Goal: Find specific page/section: Find specific page/section

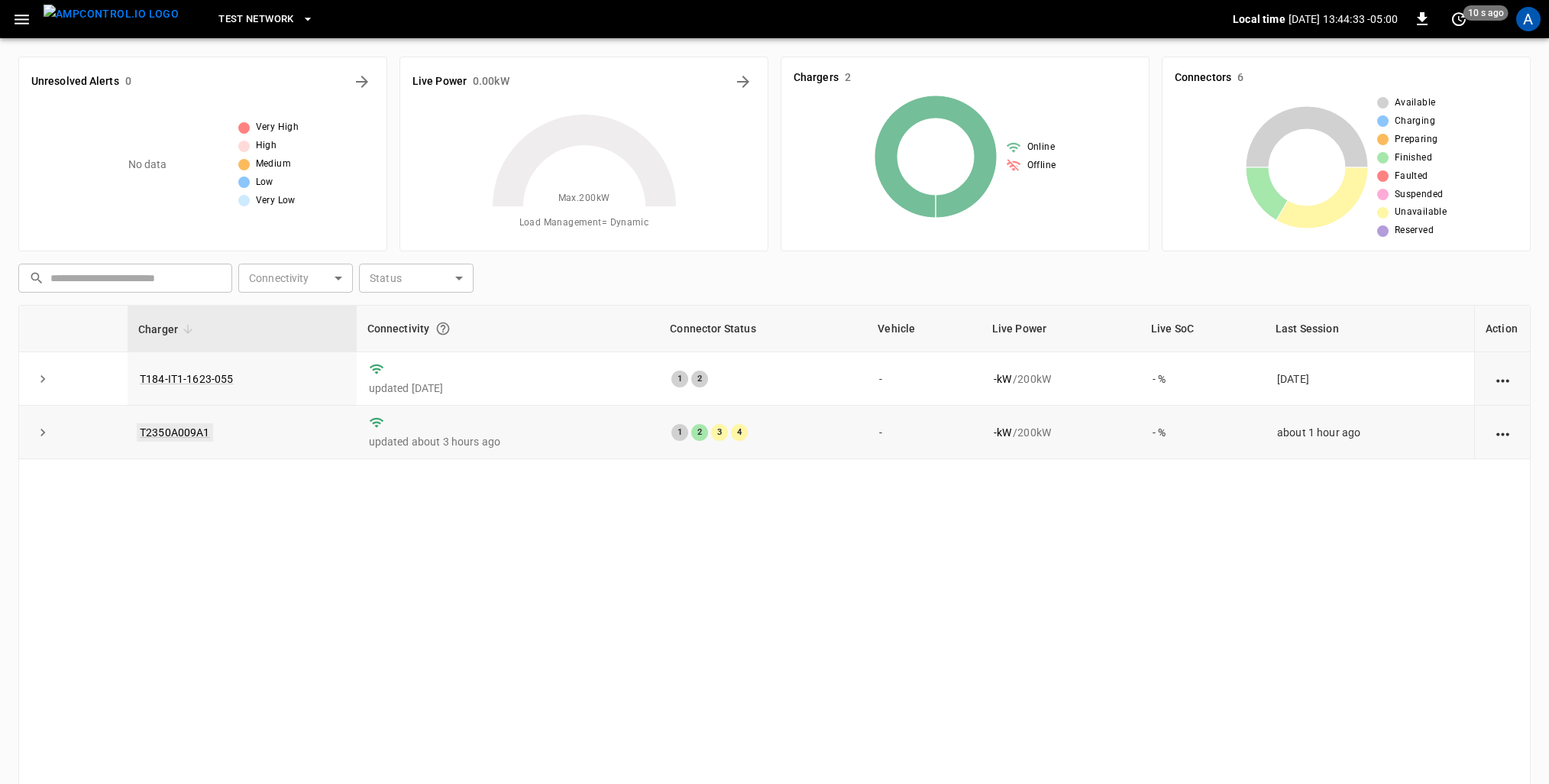
click at [165, 427] on link "T2350A009A1" at bounding box center [174, 432] width 76 height 18
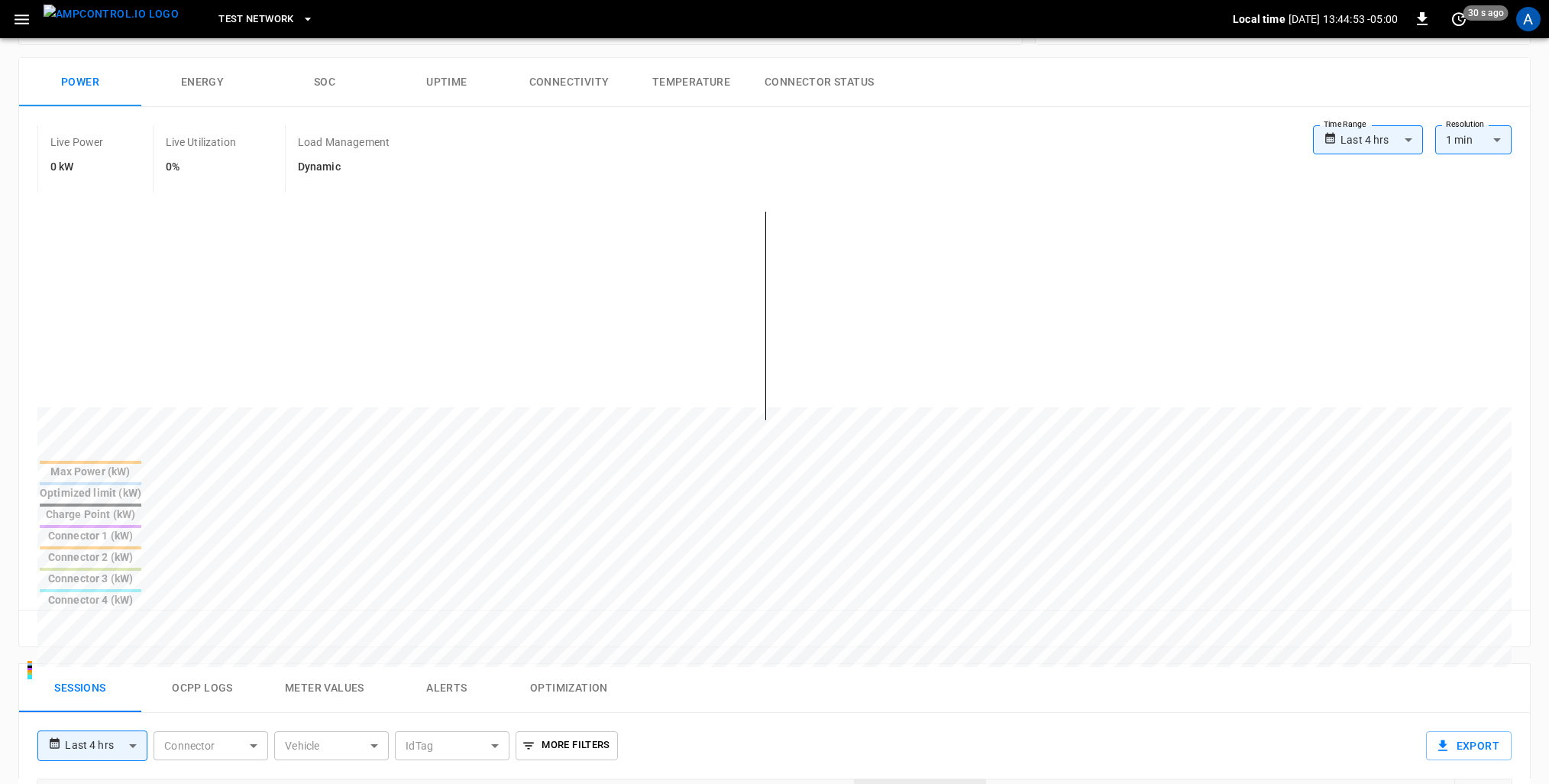
scroll to position [152, 0]
